Goal: Subscribe to service/newsletter

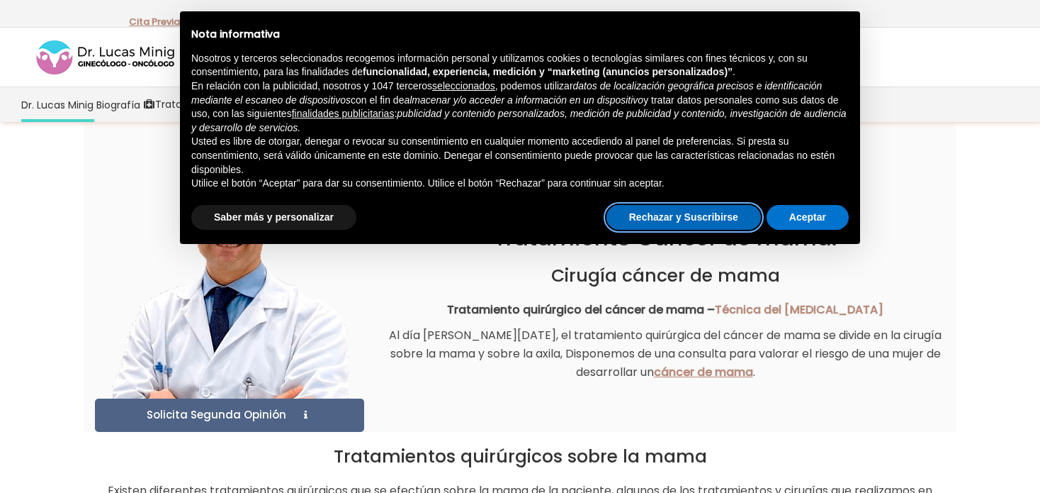
click at [695, 215] on button "Rechazar y Suscribirse" at bounding box center [684, 218] width 155 height 26
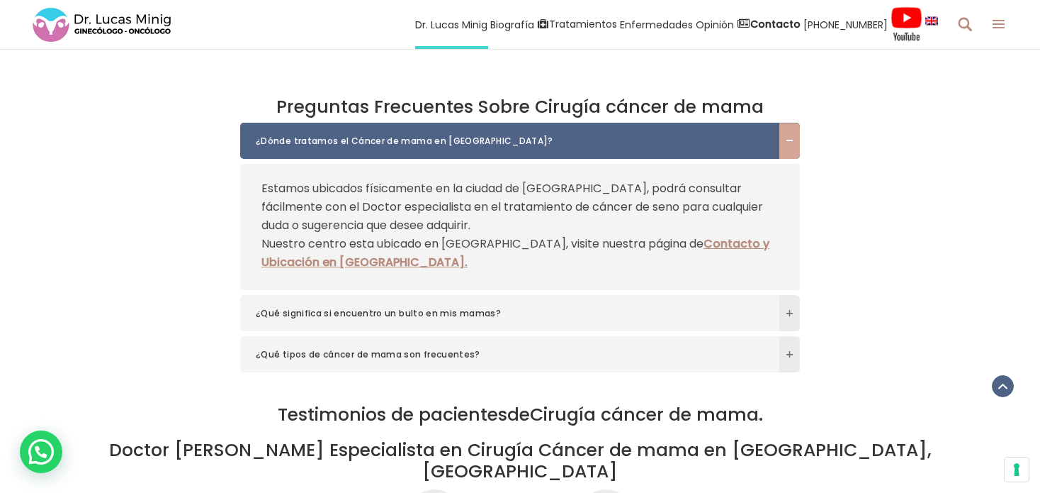
scroll to position [2126, 0]
